Goal: Task Accomplishment & Management: Manage account settings

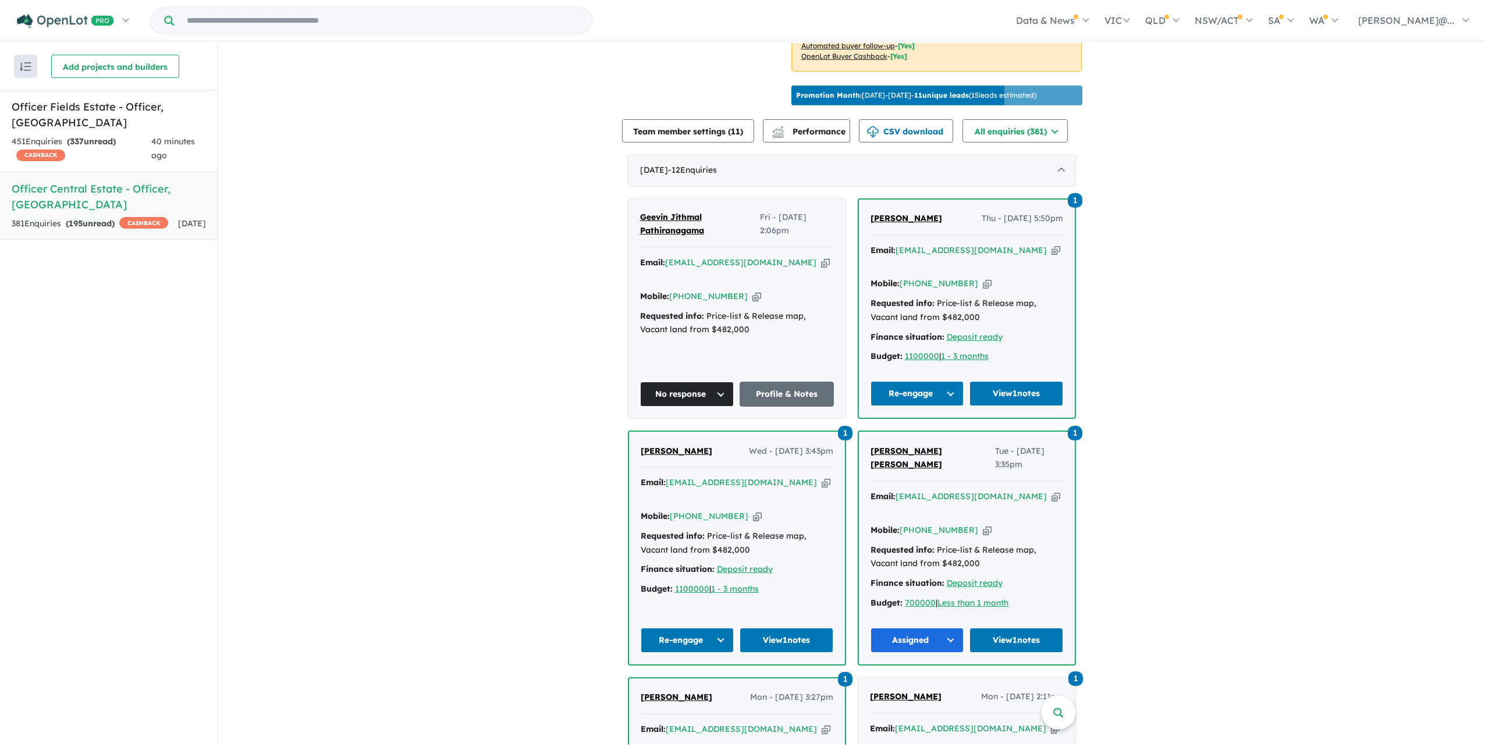
scroll to position [407, 0]
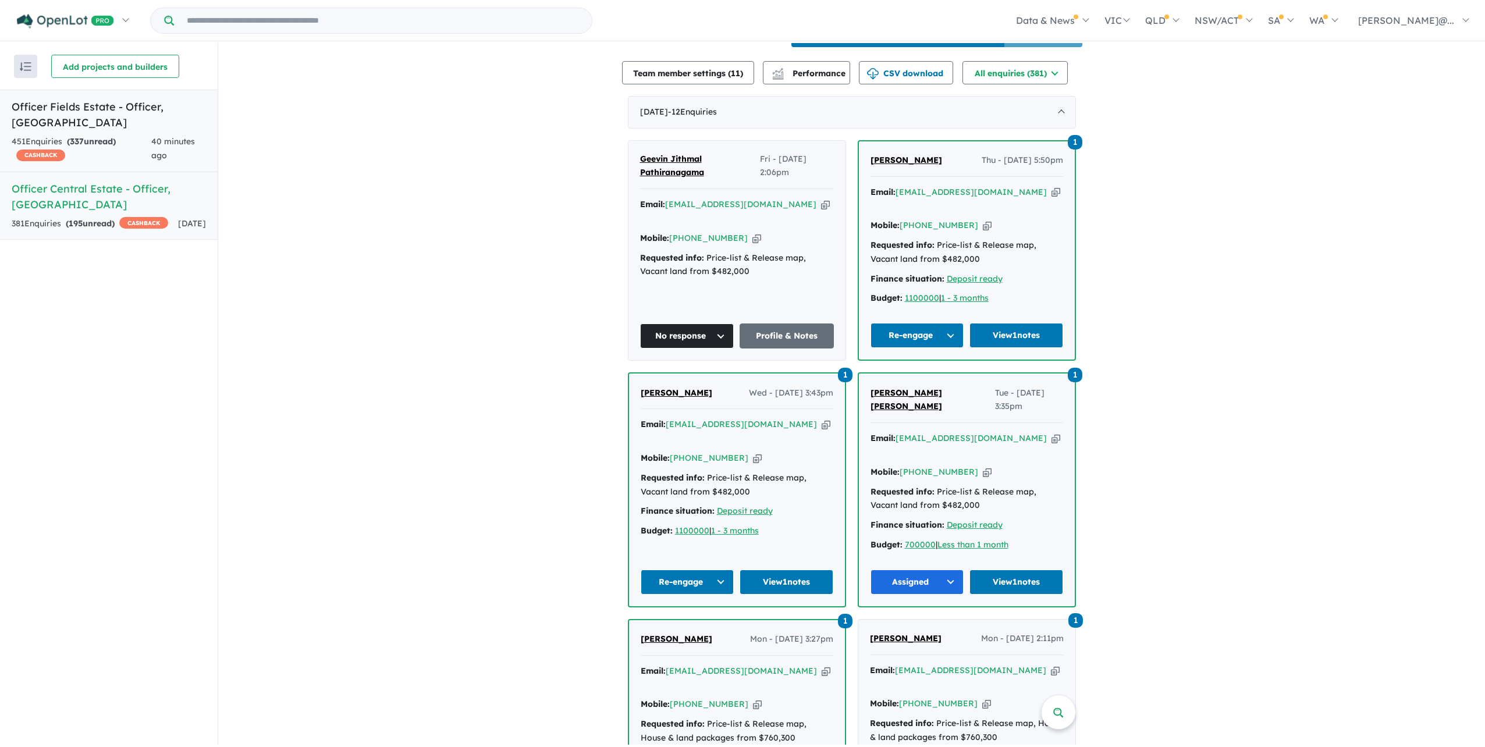
click at [84, 136] on span "337" at bounding box center [77, 141] width 14 height 10
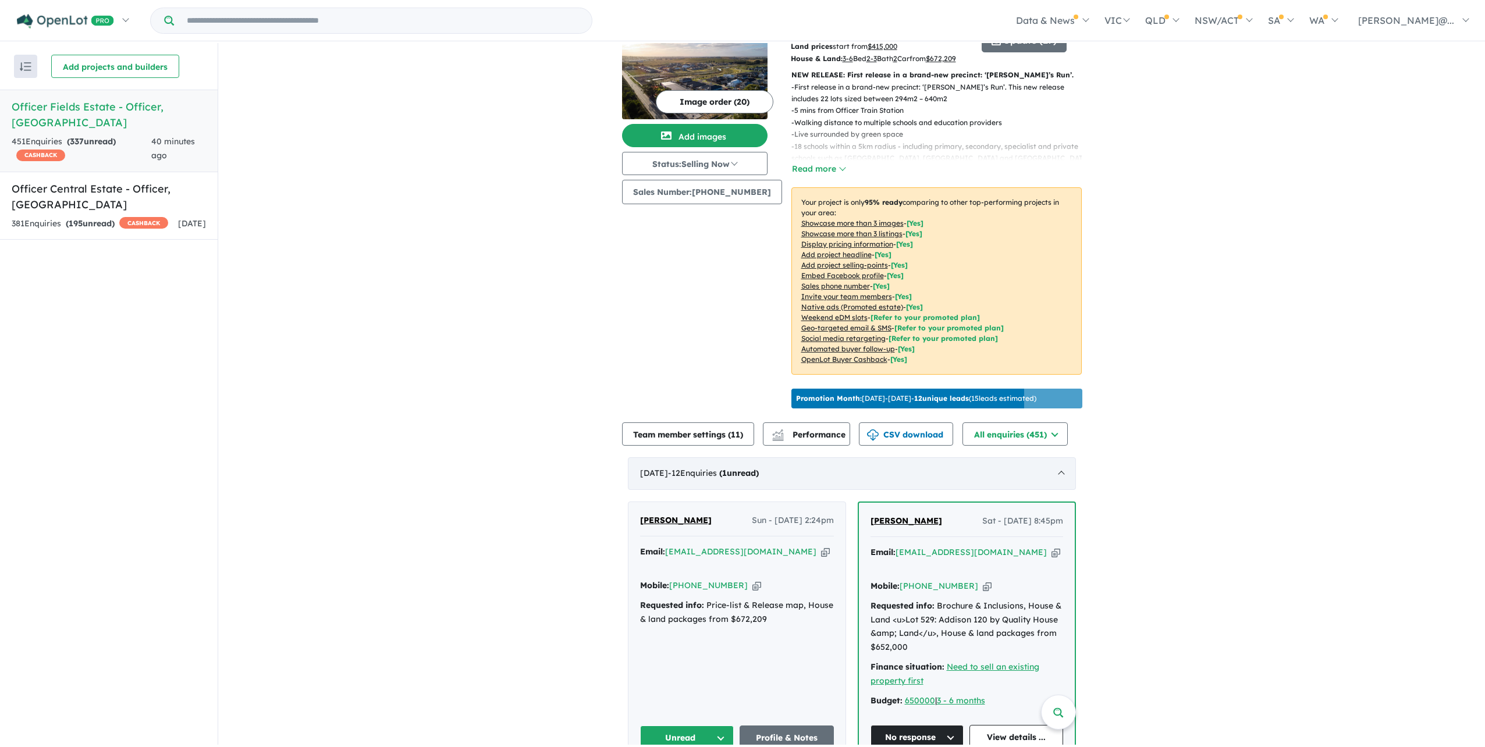
scroll to position [453, 0]
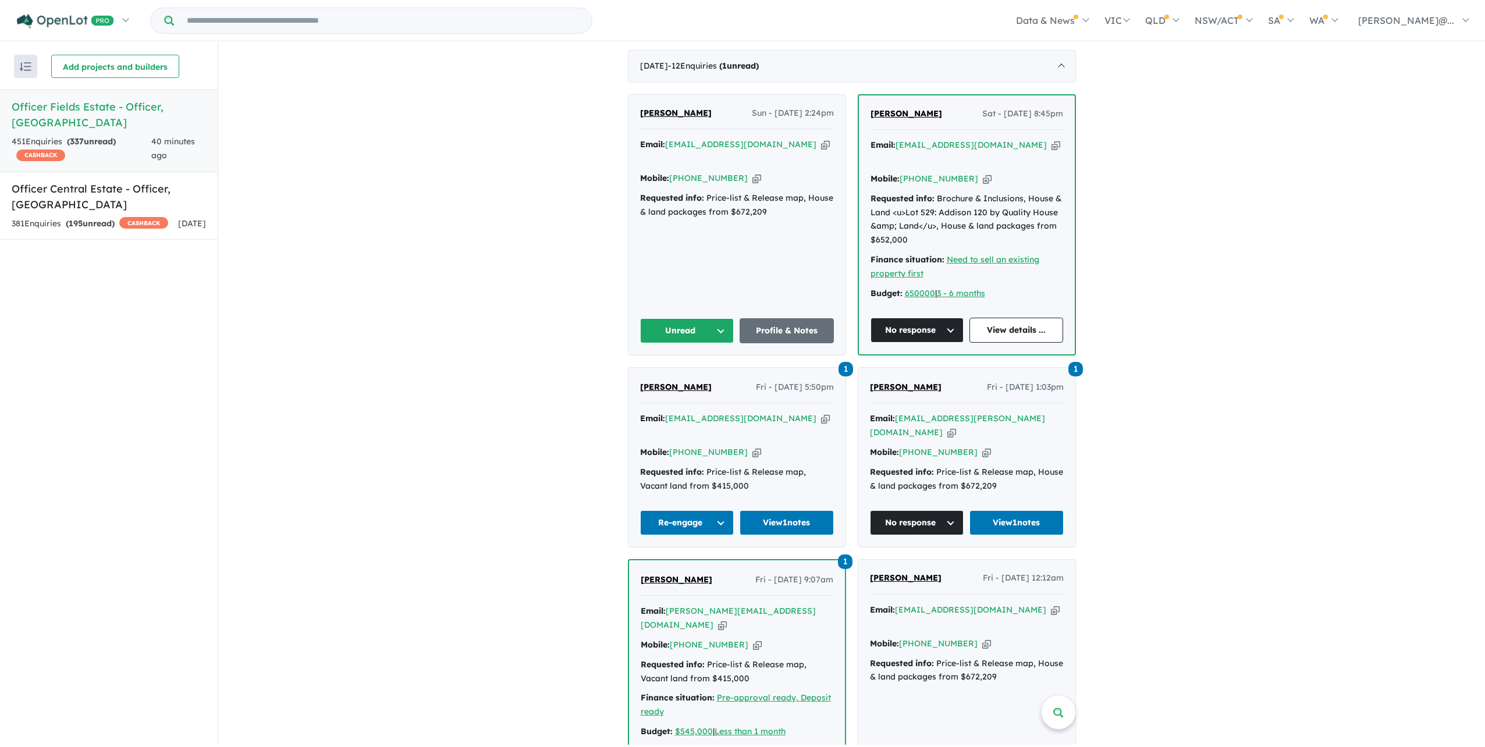
click at [682, 118] on span "[PERSON_NAME]" at bounding box center [676, 113] width 72 height 10
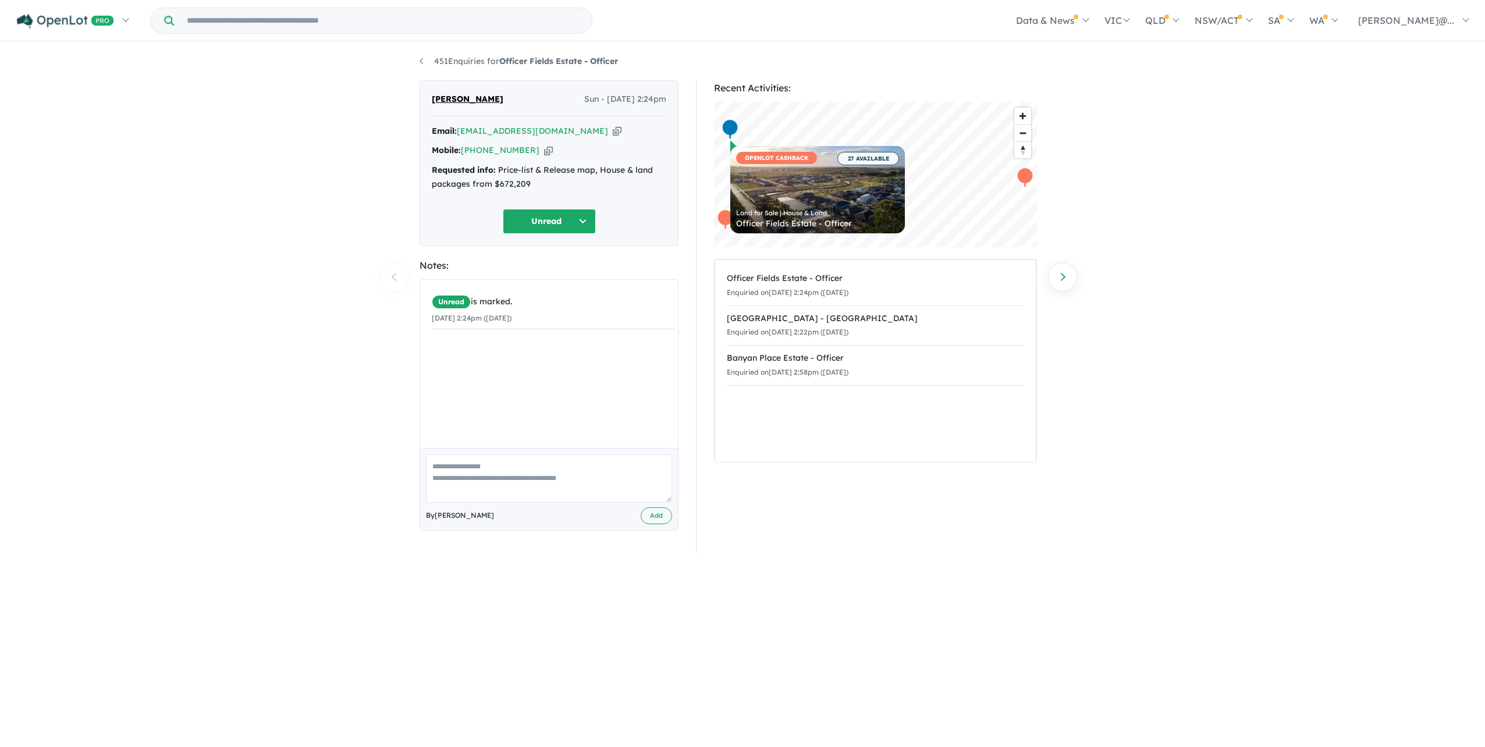
click at [545, 157] on icon "button" at bounding box center [548, 150] width 9 height 12
click at [547, 157] on icon "button" at bounding box center [548, 150] width 9 height 12
click at [537, 231] on button "Unread" at bounding box center [549, 221] width 93 height 25
click at [561, 346] on button "Appointment" at bounding box center [553, 335] width 101 height 27
click at [583, 503] on textarea at bounding box center [549, 478] width 246 height 48
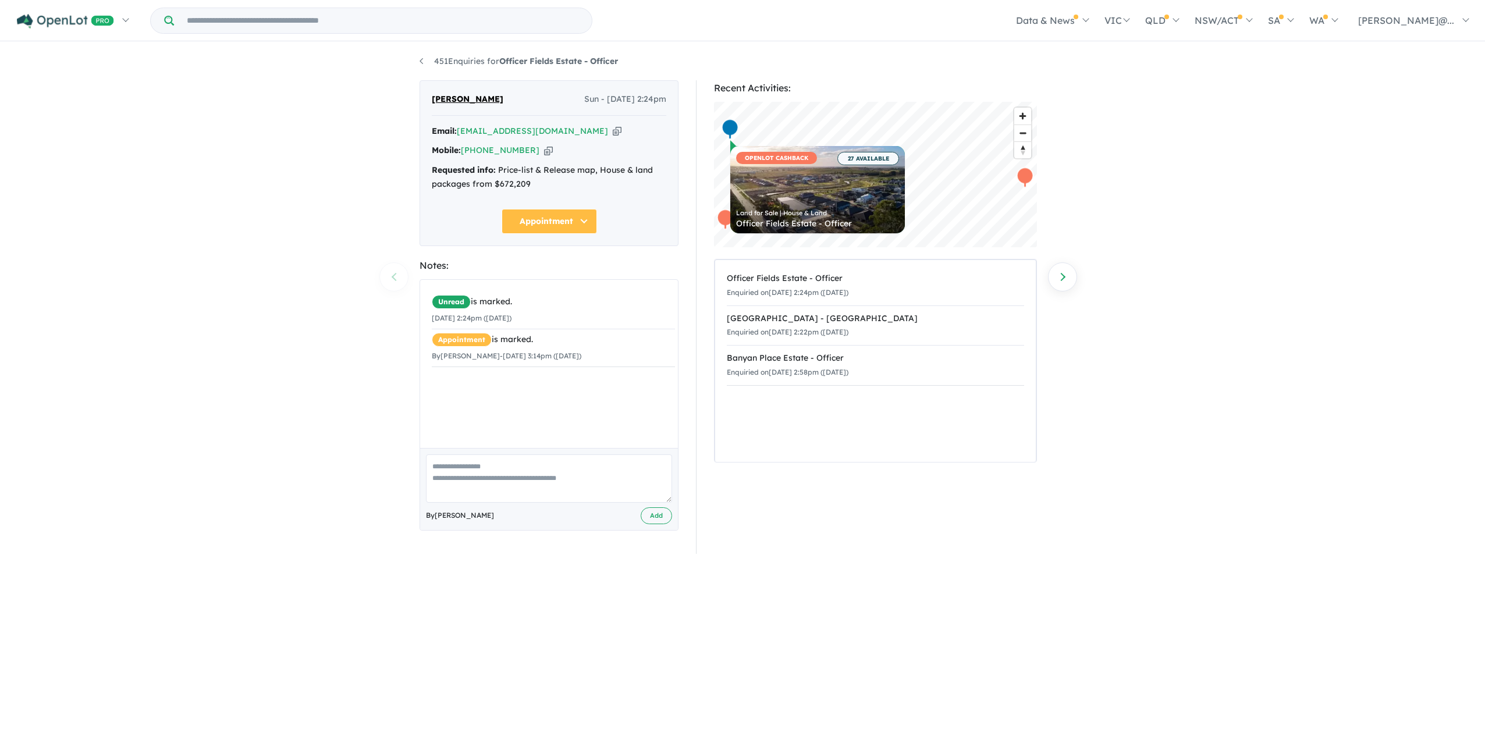
click at [587, 497] on textarea at bounding box center [549, 478] width 246 height 48
type textarea "**********"
click at [655, 524] on button "Add" at bounding box center [656, 515] width 31 height 17
click at [425, 59] on link "451 Enquiries for Officer Fields Estate - Officer" at bounding box center [519, 61] width 198 height 10
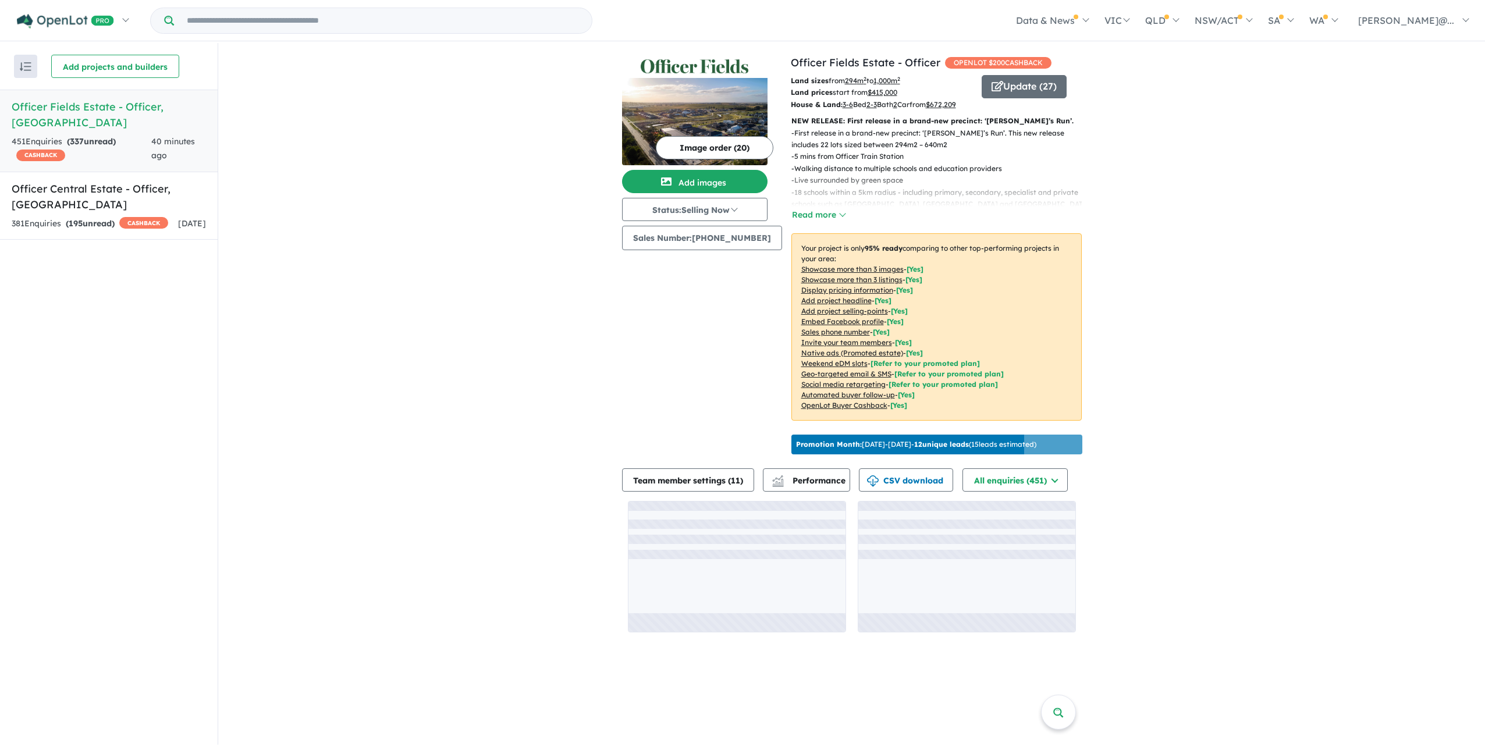
scroll to position [46, 0]
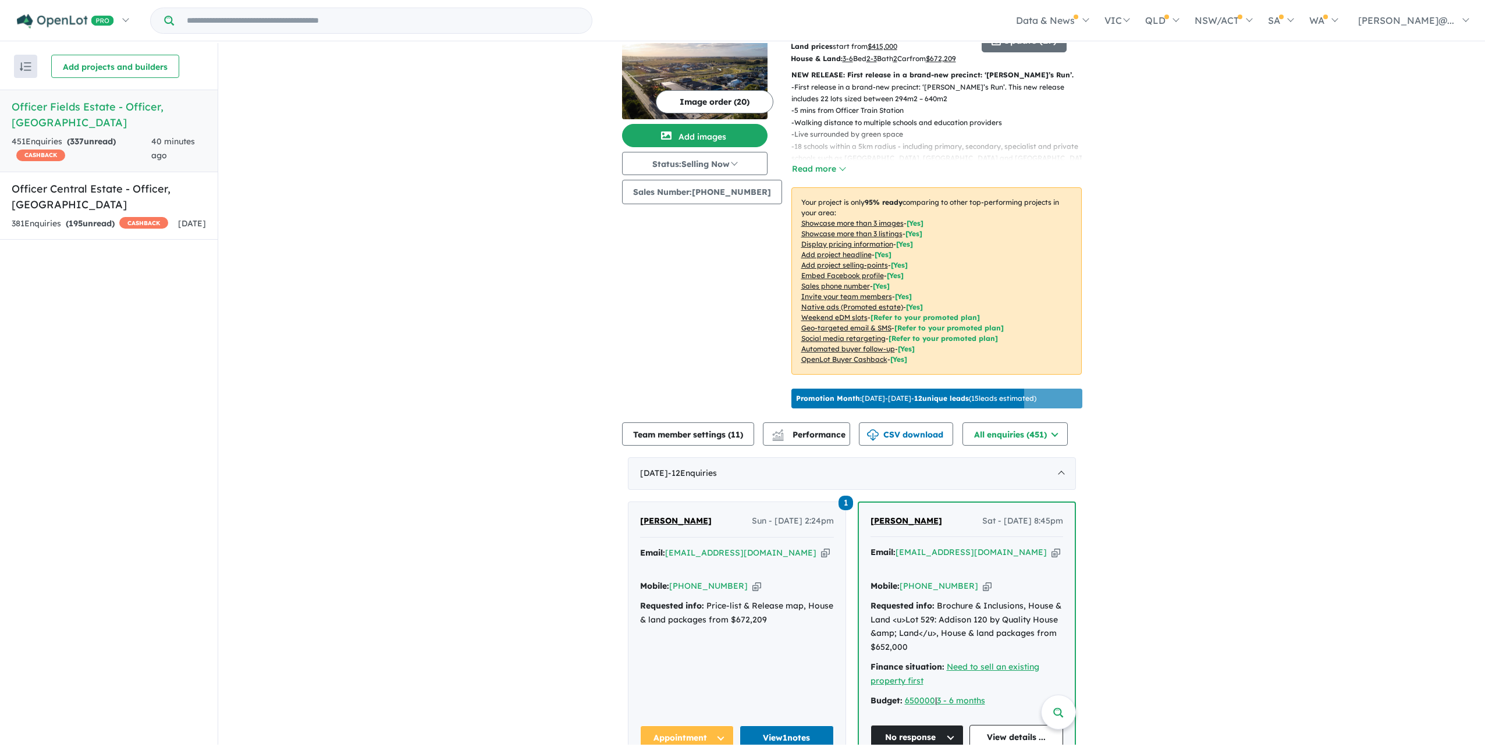
drag, startPoint x: 748, startPoint y: 358, endPoint x: 514, endPoint y: 440, distance: 247.9
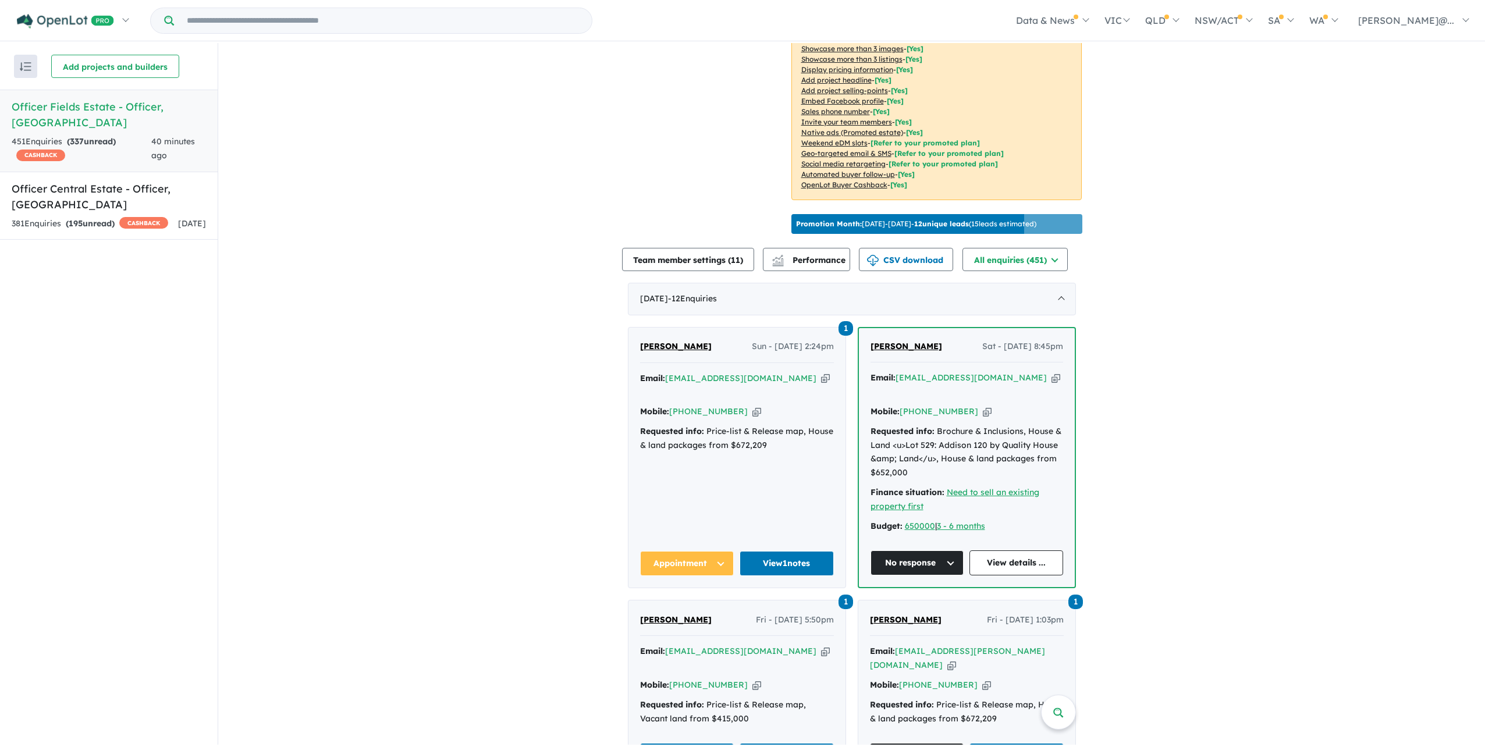
scroll to position [279, 0]
